Goal: Find specific page/section: Find specific page/section

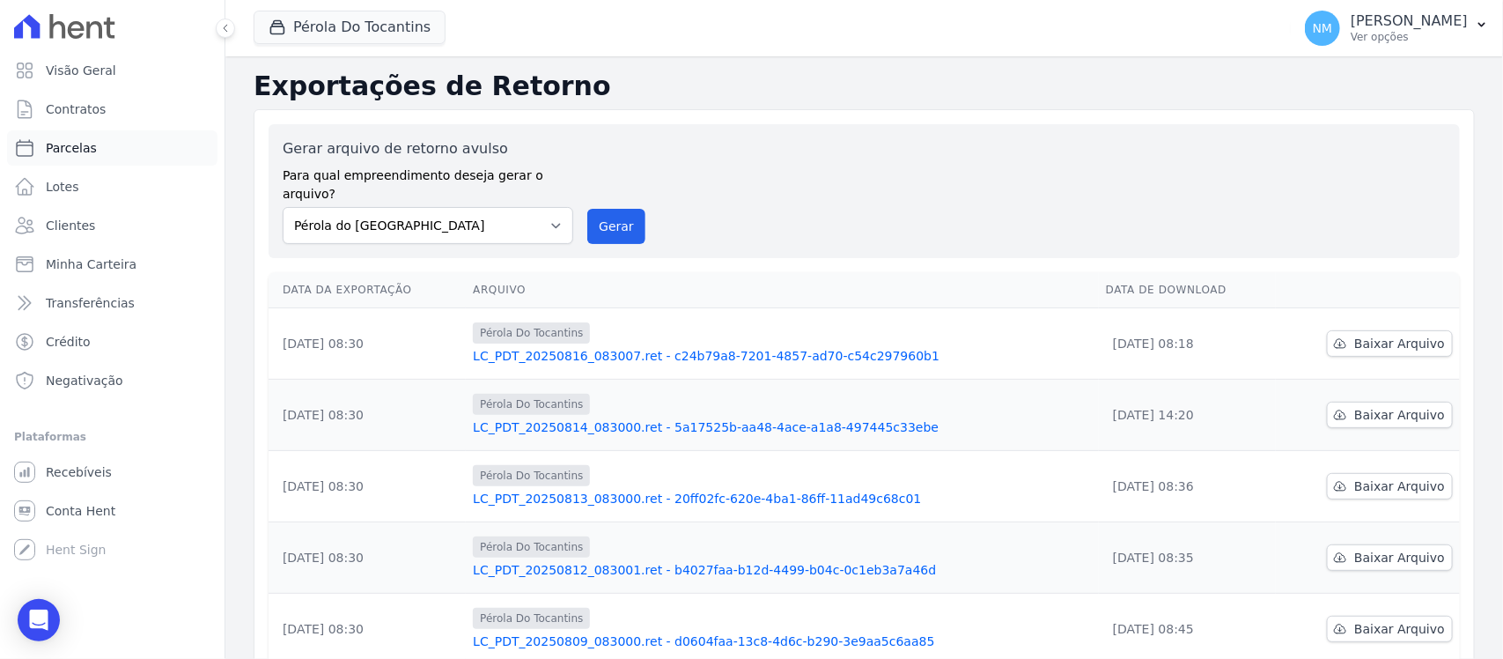
click at [101, 135] on link "Parcelas" at bounding box center [112, 147] width 210 height 35
select select
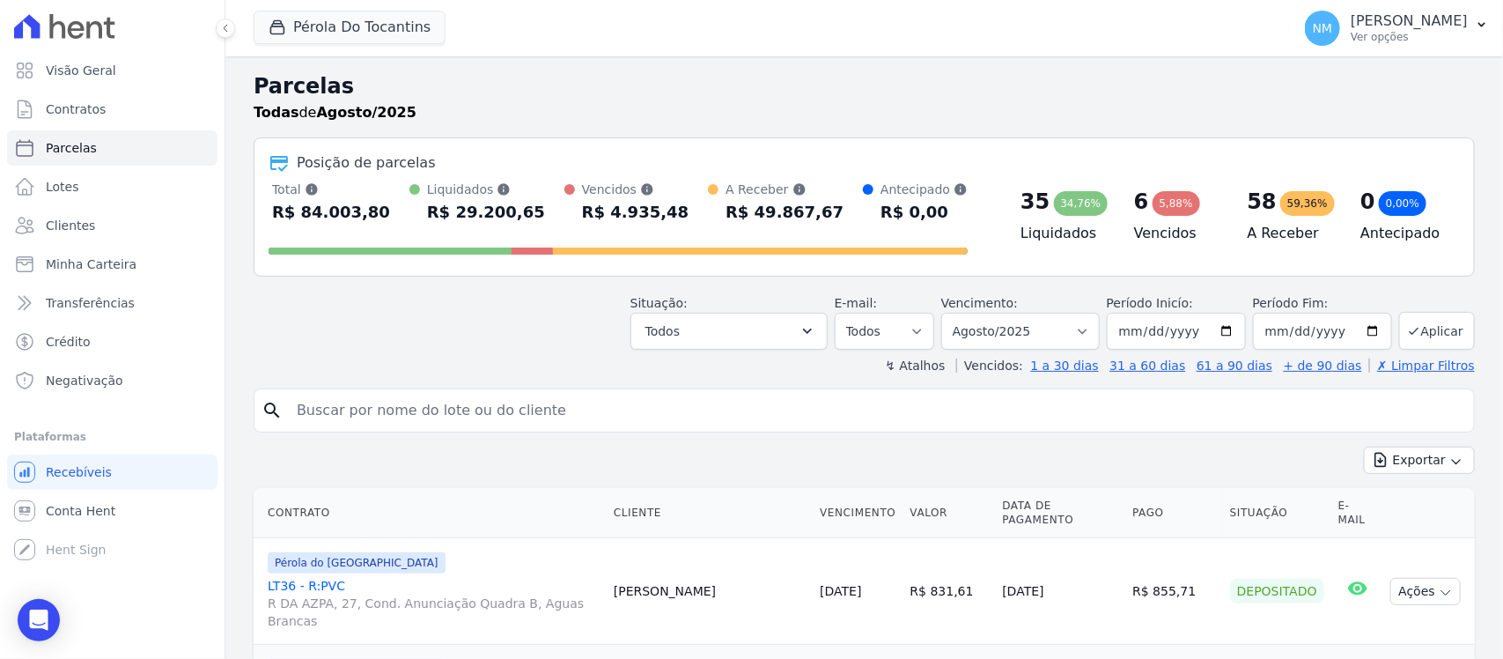
click at [328, 408] on input "search" at bounding box center [876, 410] width 1181 height 35
type input "[PERSON_NAME]"
select select
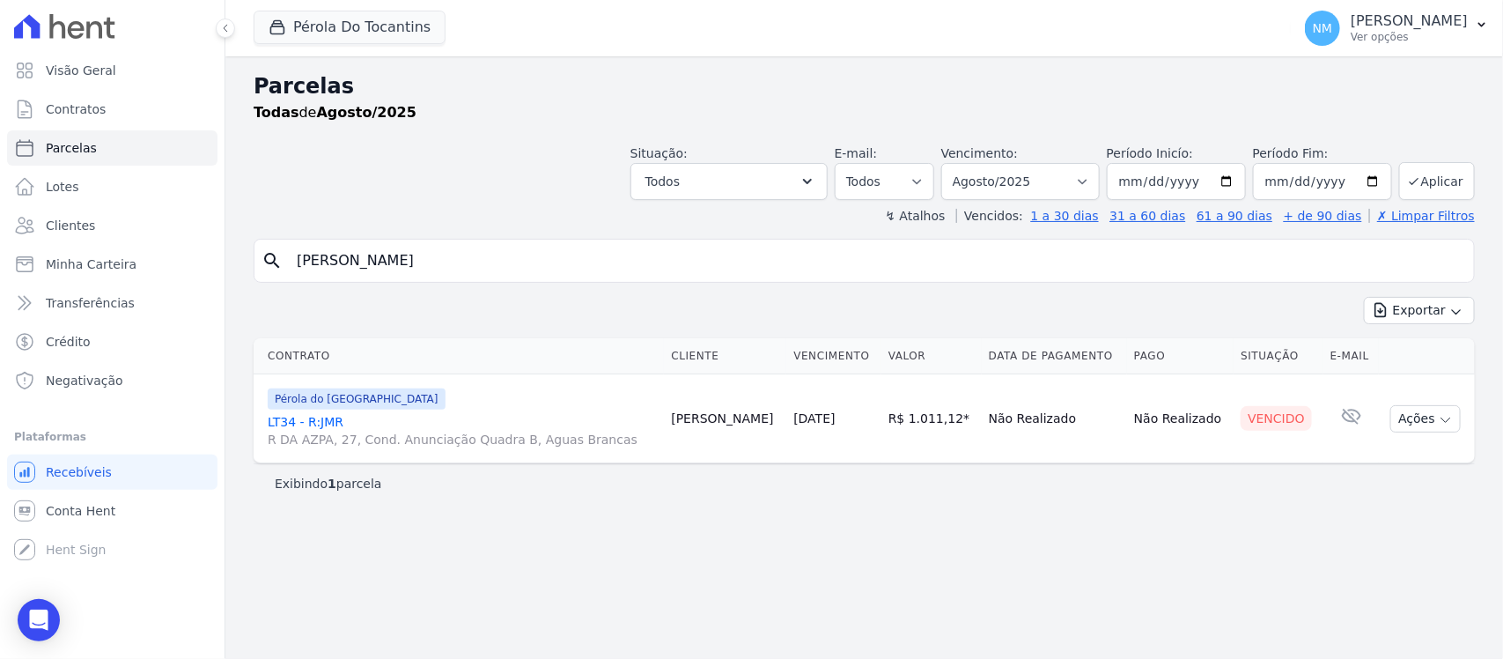
click at [326, 415] on link "LT34 - R:JMR R DA AZPA, 27, Cond. Anunciação Quadra B, Aguas Brancas" at bounding box center [462, 430] width 389 height 35
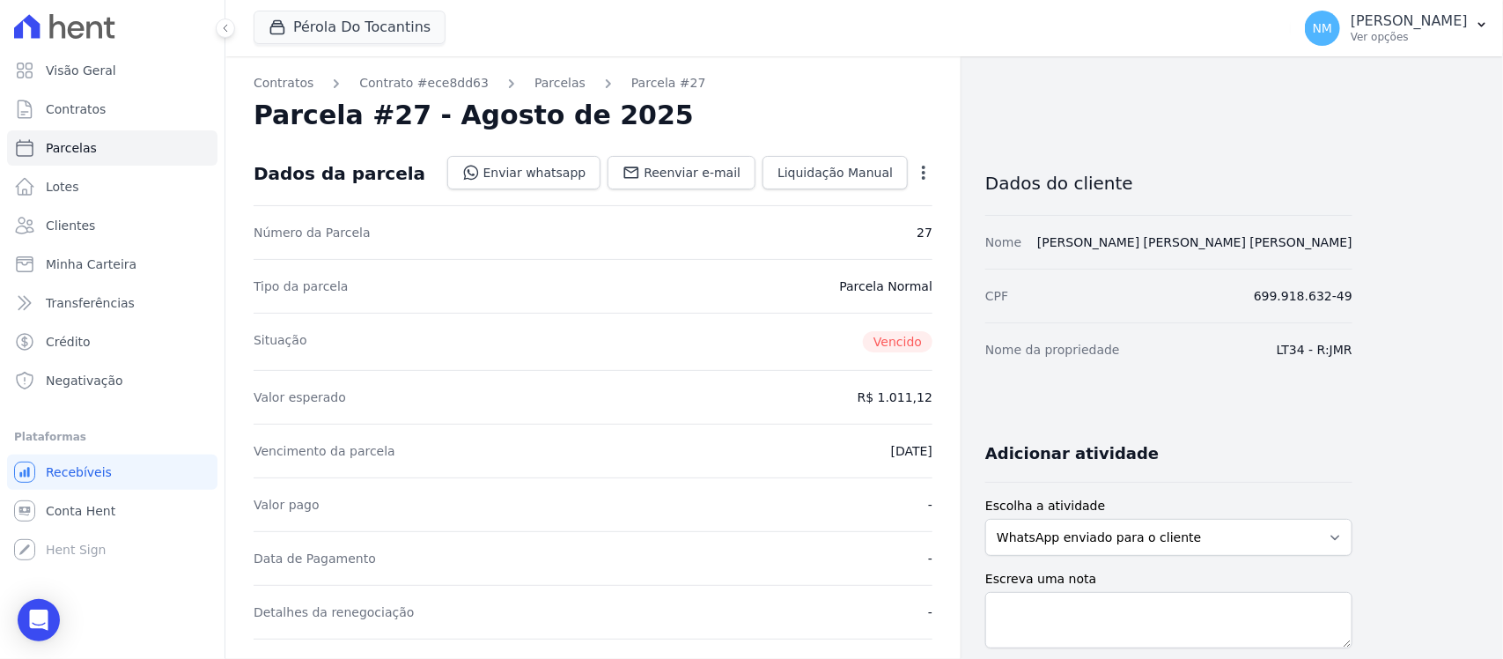
click at [537, 82] on link "Parcelas" at bounding box center [560, 83] width 51 height 18
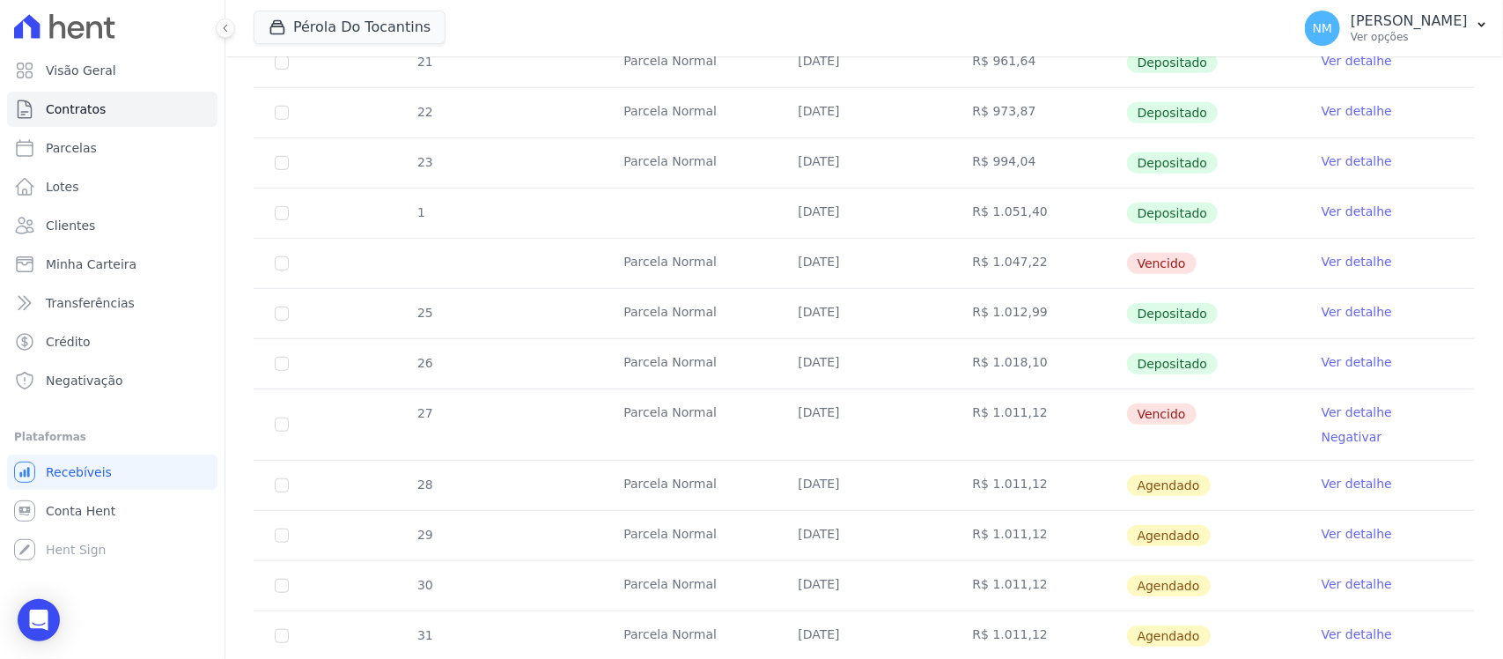
scroll to position [174, 0]
